Goal: Transaction & Acquisition: Purchase product/service

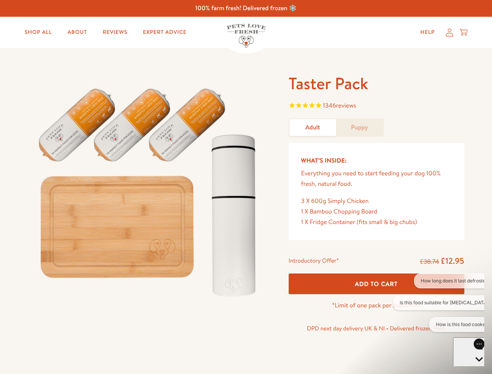
click at [246, 187] on img at bounding box center [149, 189] width 242 height 232
click at [376, 106] on span "1346 reviews" at bounding box center [377, 107] width 176 height 12
click at [376, 284] on div "Taster Pack 1346 reviews Adult Puppy What’s Inside: Everything you need to star…" at bounding box center [246, 214] width 492 height 332
click at [439, 281] on button "How long does it last defrosted?" at bounding box center [455, 281] width 83 height 15
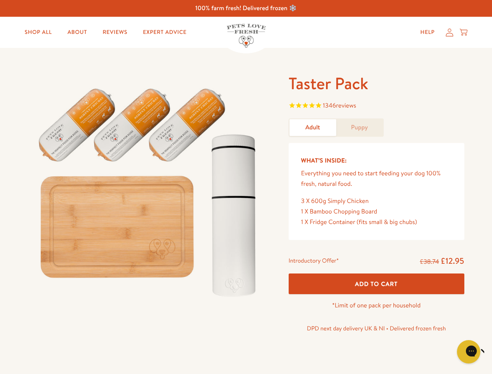
scroll to position [95, 0]
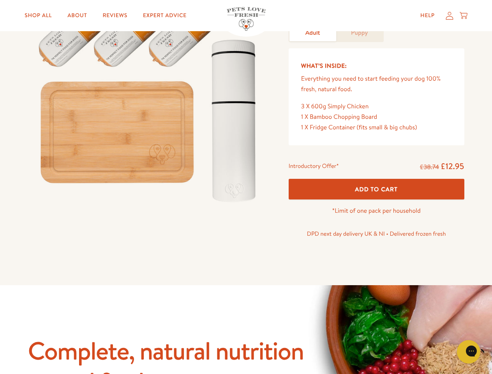
click at [492, 352] on icon "Close gorgias live chat" at bounding box center [496, 350] width 7 height 7
